Goal: Task Accomplishment & Management: Complete application form

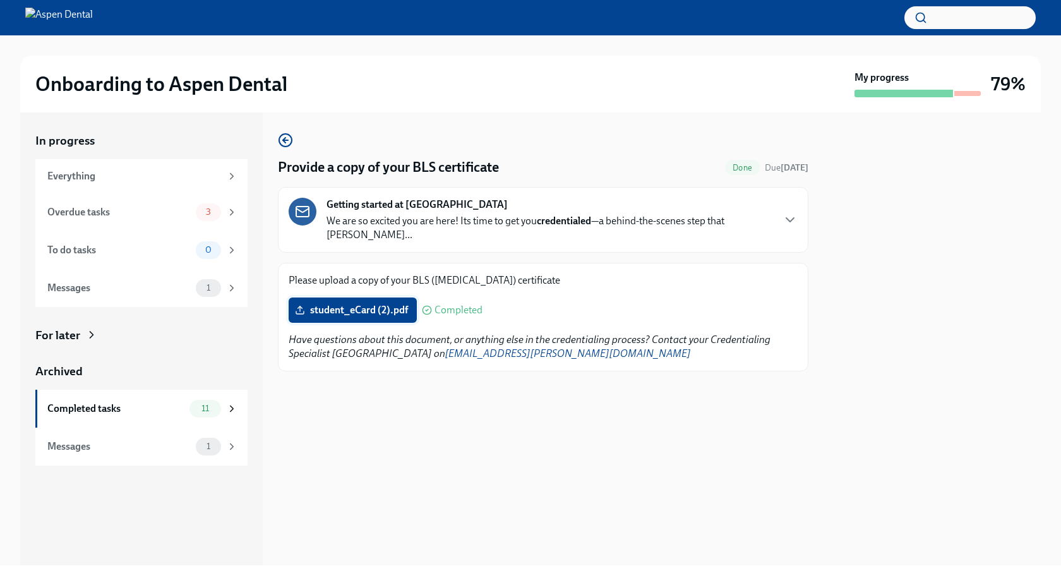
click at [392, 304] on span "student_eCard (2).pdf" at bounding box center [352, 310] width 111 height 13
click at [0, 0] on input "student_eCard (2).pdf" at bounding box center [0, 0] width 0 height 0
click at [203, 205] on div "3" at bounding box center [208, 212] width 25 height 18
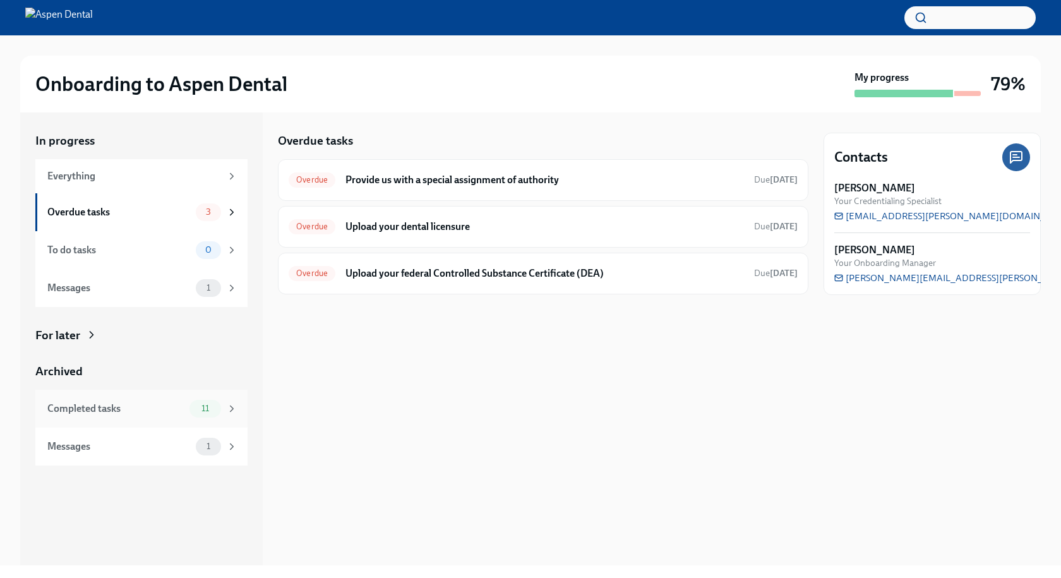
click at [140, 405] on div "Completed tasks" at bounding box center [115, 409] width 137 height 14
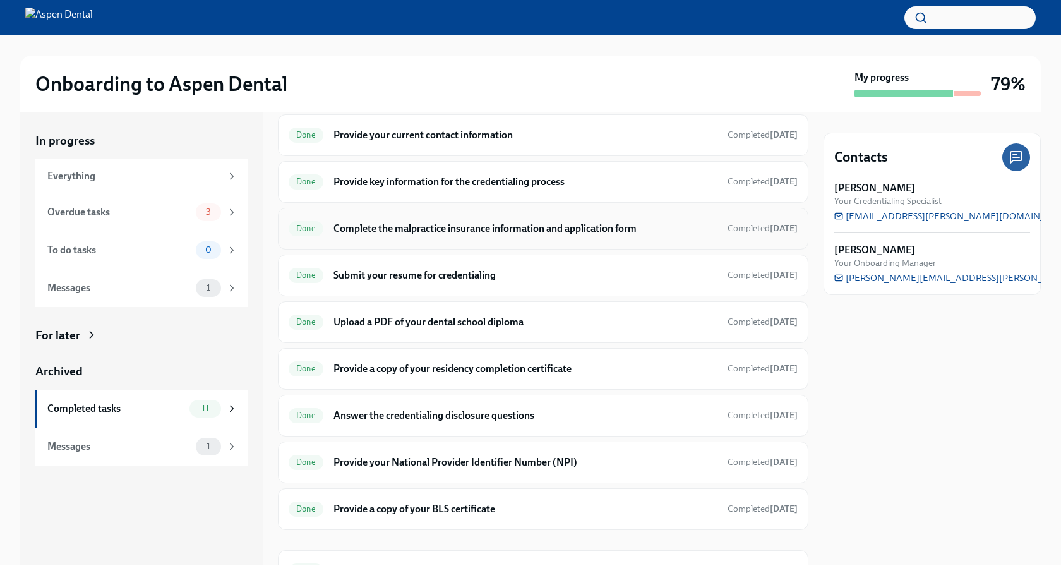
scroll to position [158, 0]
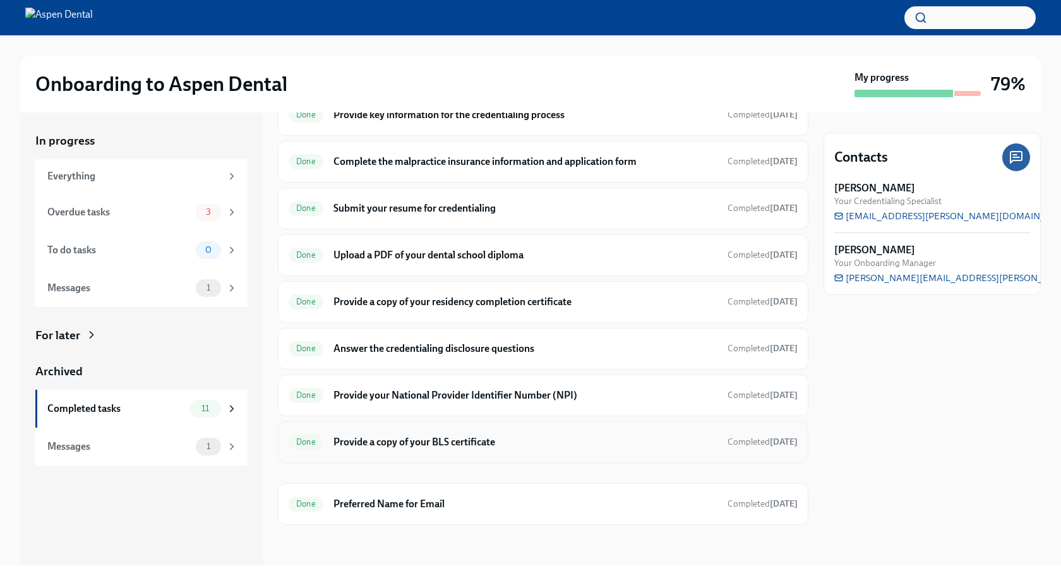
click at [451, 436] on h6 "Provide a copy of your BLS certificate" at bounding box center [525, 442] width 384 height 14
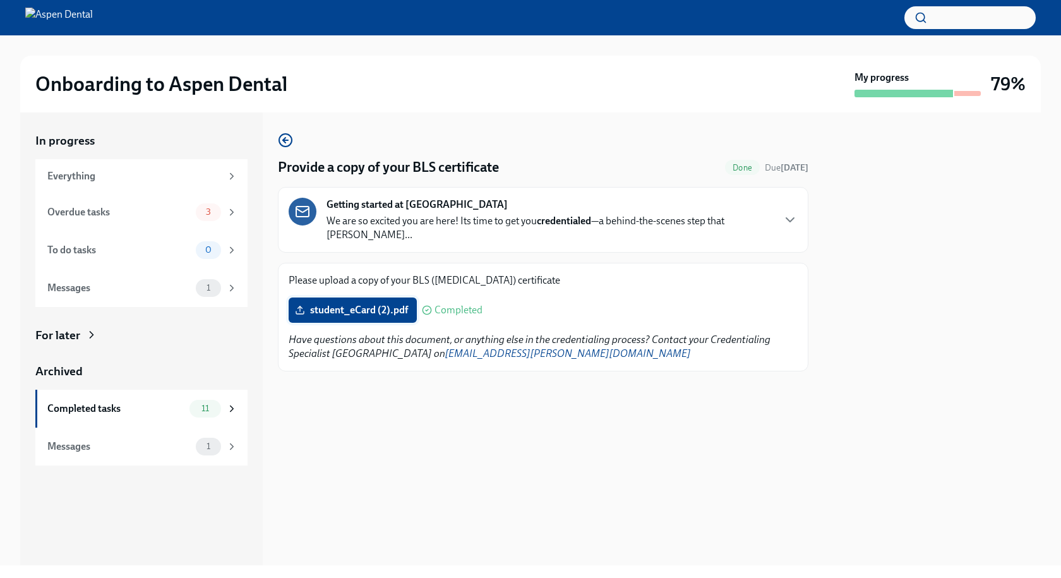
click at [396, 304] on span "student_eCard (2).pdf" at bounding box center [352, 310] width 111 height 13
click at [0, 0] on input "student_eCard (2).pdf" at bounding box center [0, 0] width 0 height 0
